Goal: Information Seeking & Learning: Understand process/instructions

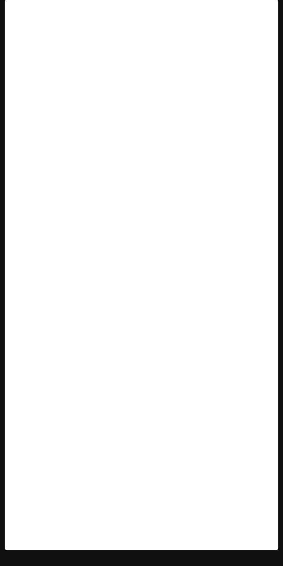
scroll to position [17, 0]
